Goal: Check status: Check status

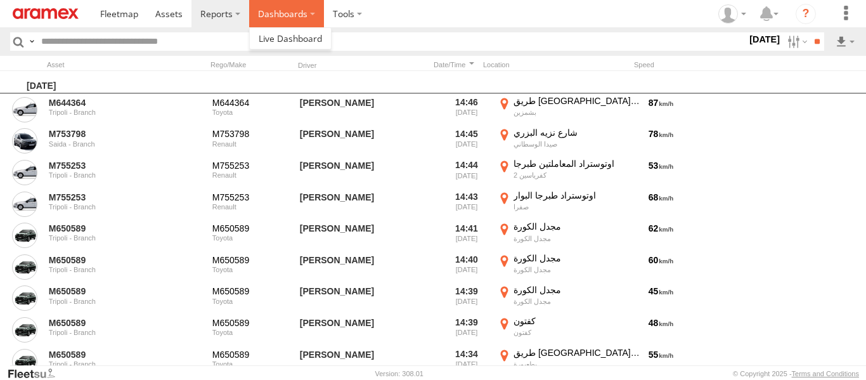
click at [249, 18] on label "Dashboards" at bounding box center [286, 13] width 75 height 27
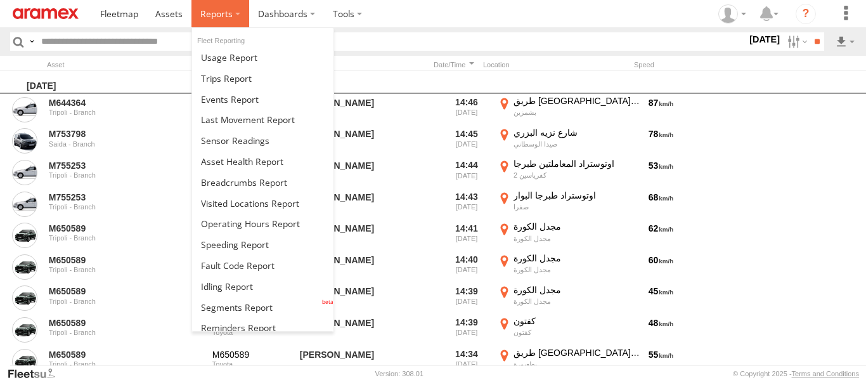
click at [240, 12] on label at bounding box center [220, 13] width 58 height 27
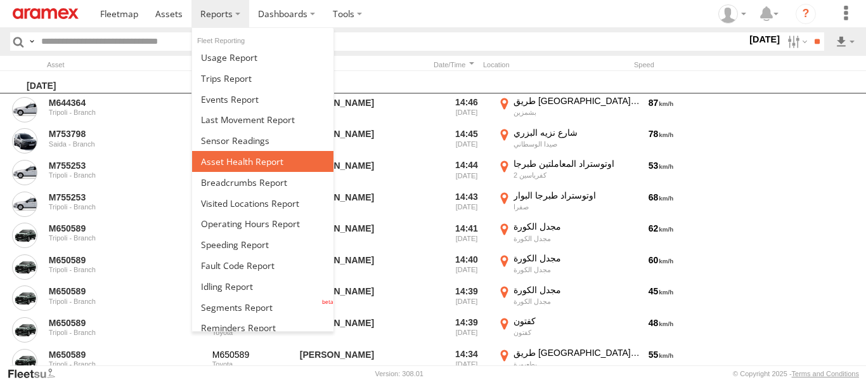
click at [222, 164] on span at bounding box center [242, 161] width 82 height 12
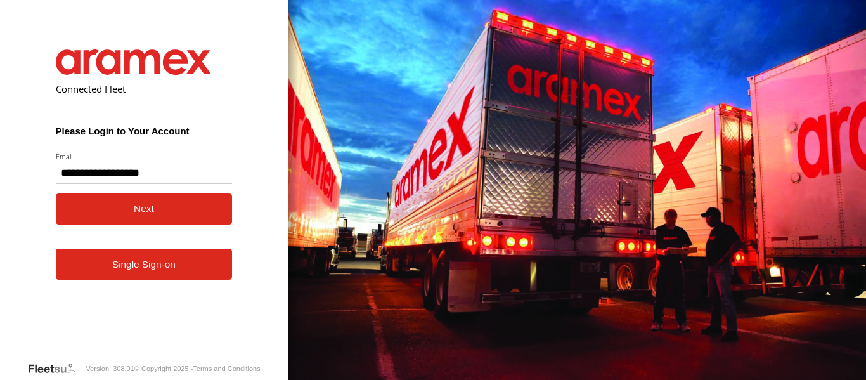
type input "**********"
click at [193, 221] on button "Next" at bounding box center [144, 208] width 177 height 31
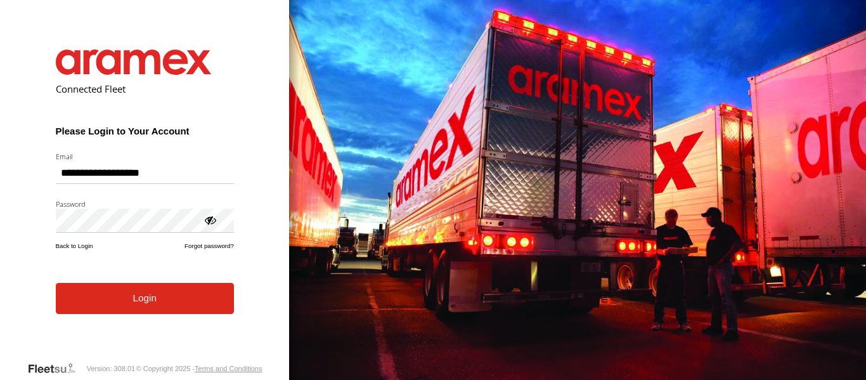
click at [140, 303] on button "Login" at bounding box center [145, 298] width 178 height 31
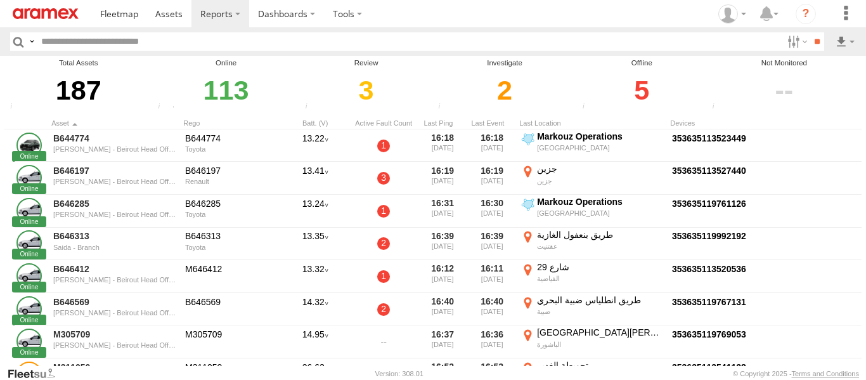
click at [637, 86] on div "5" at bounding box center [642, 90] width 126 height 44
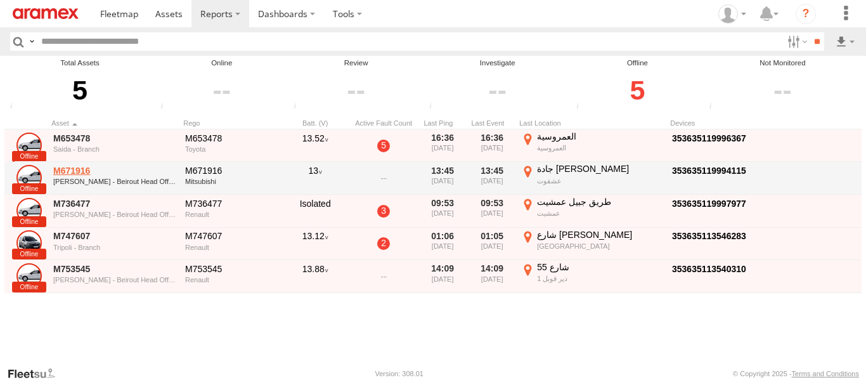
click at [80, 172] on link "M671916" at bounding box center [114, 170] width 123 height 11
